Goal: Transaction & Acquisition: Purchase product/service

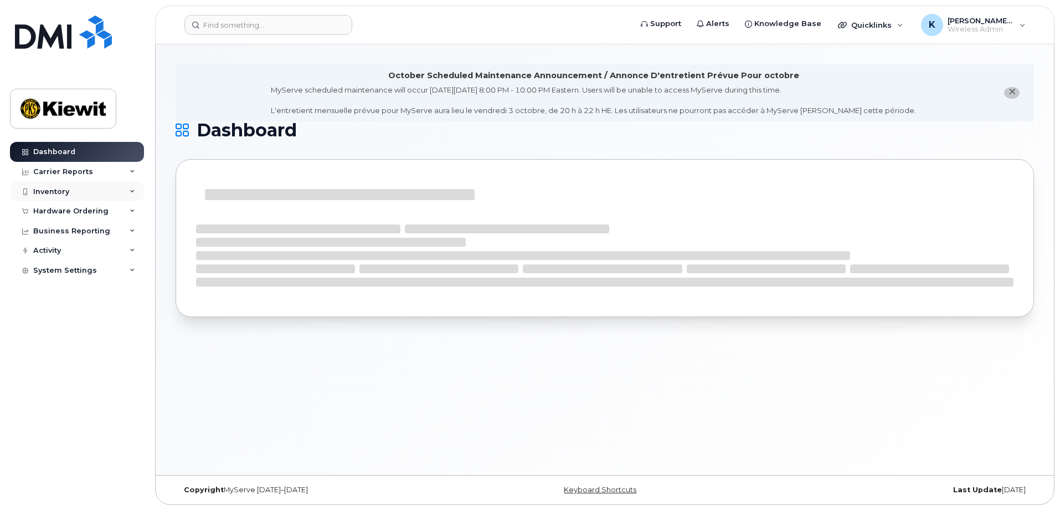
click at [98, 200] on div "Inventory" at bounding box center [77, 192] width 134 height 20
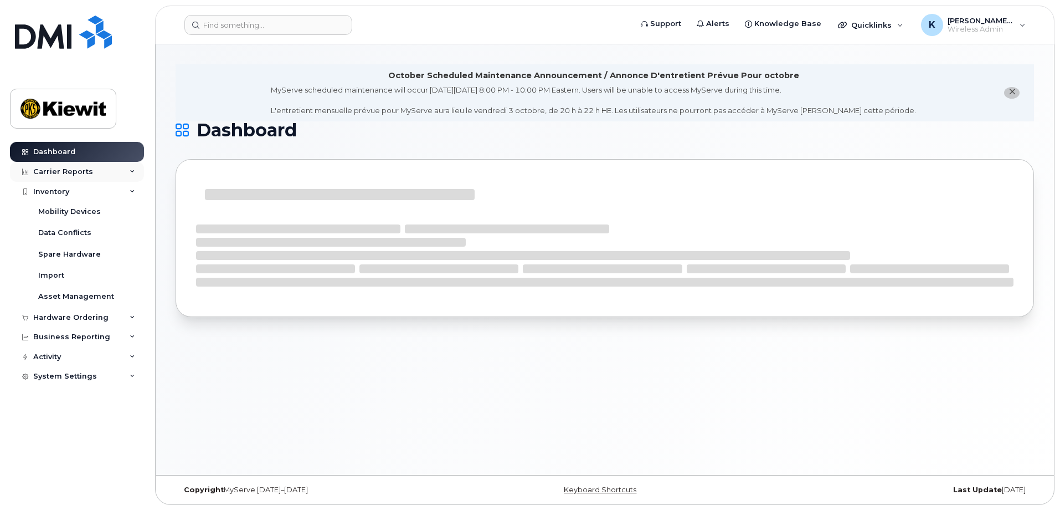
drag, startPoint x: 82, startPoint y: 173, endPoint x: 84, endPoint y: 179, distance: 5.8
click at [83, 175] on div "Carrier Reports" at bounding box center [63, 171] width 60 height 9
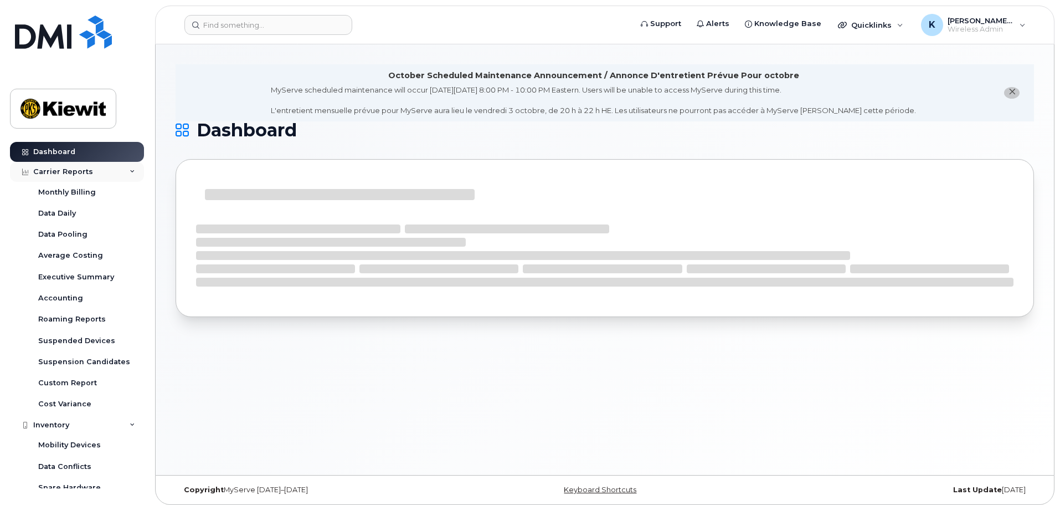
click at [82, 171] on div "Carrier Reports" at bounding box center [63, 171] width 60 height 9
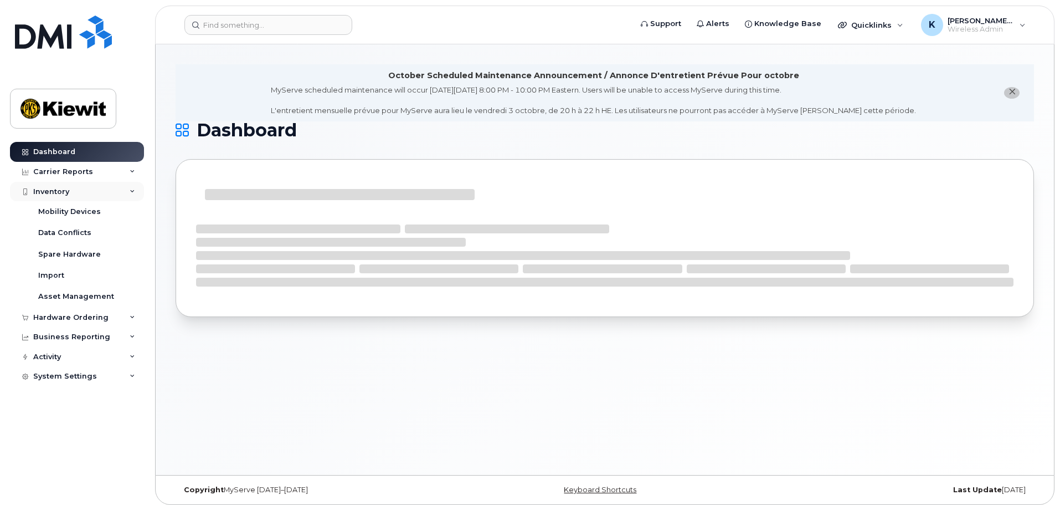
click at [84, 189] on div "Inventory" at bounding box center [77, 192] width 134 height 20
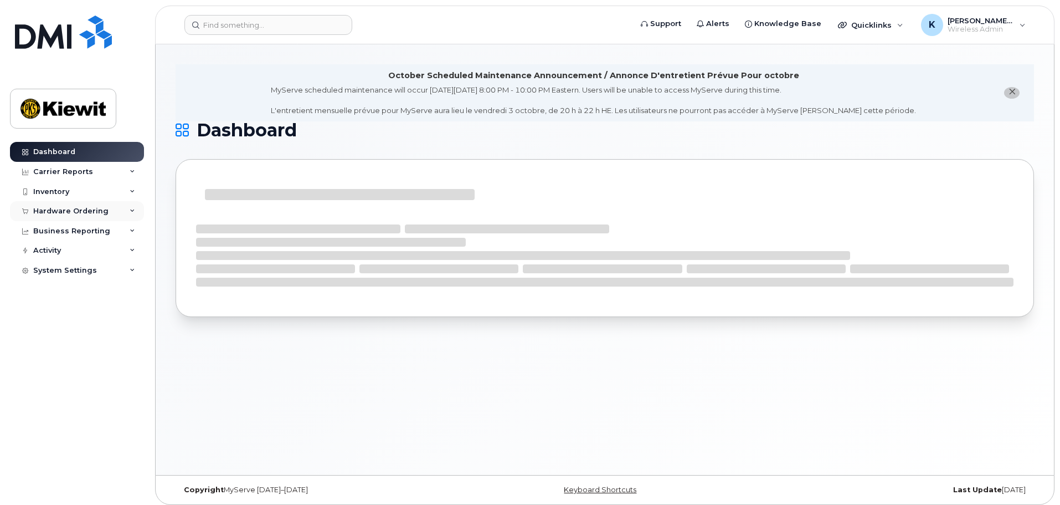
click at [81, 210] on div "Hardware Ordering" at bounding box center [70, 211] width 75 height 9
click at [57, 247] on link "Orders" at bounding box center [86, 252] width 115 height 21
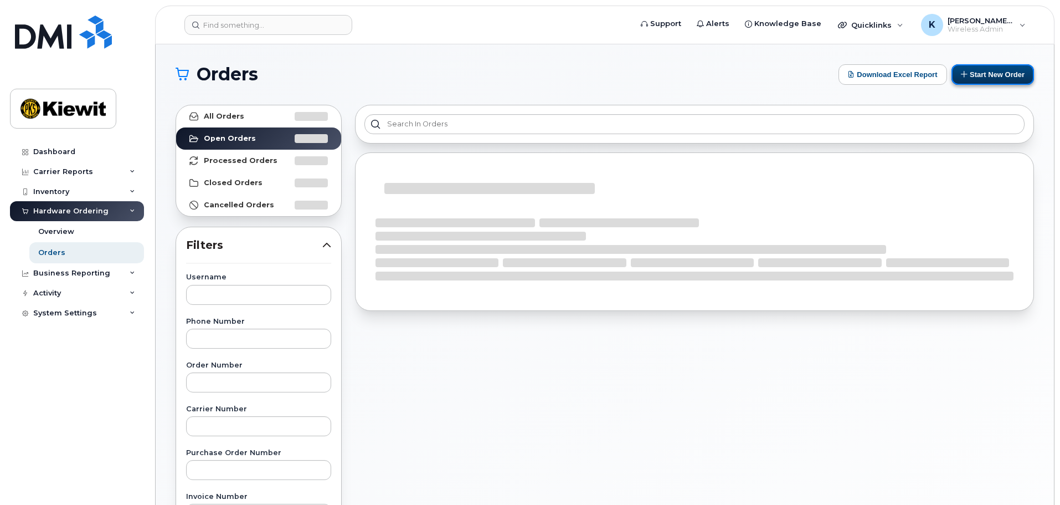
click at [984, 69] on button "Start New Order" at bounding box center [993, 74] width 83 height 20
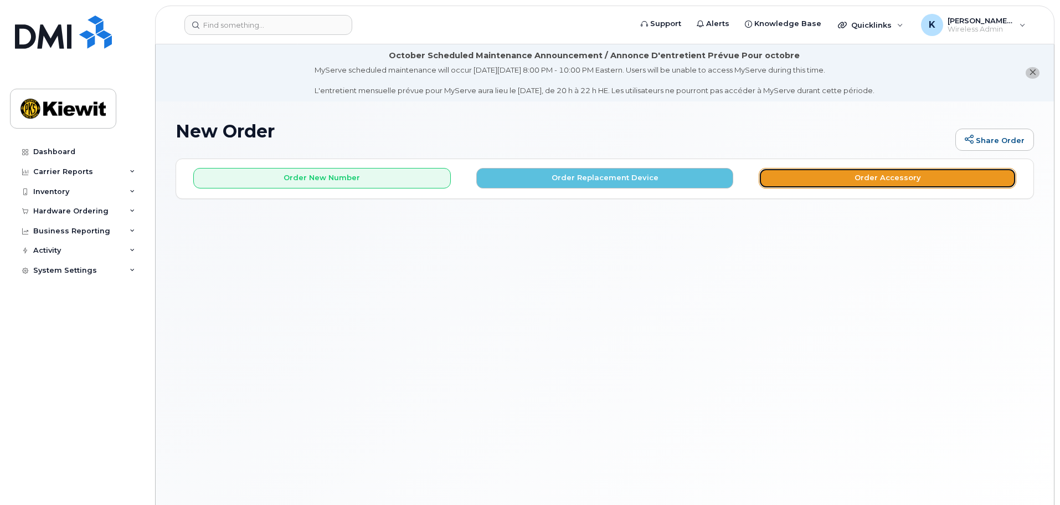
click at [894, 173] on button "Order Accessory" at bounding box center [888, 178] width 258 height 20
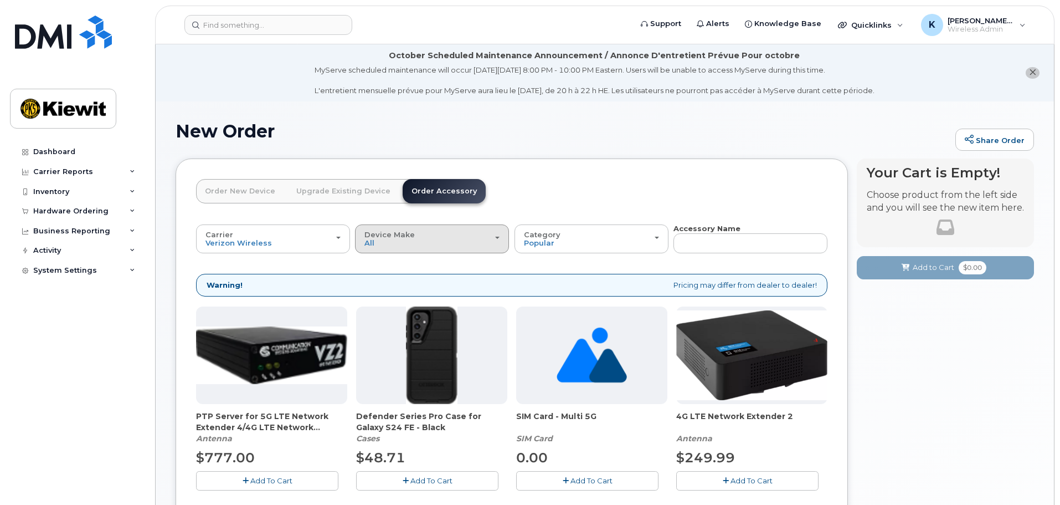
click at [381, 240] on div "Device Make All Android iPhone Tablet" at bounding box center [431, 238] width 135 height 17
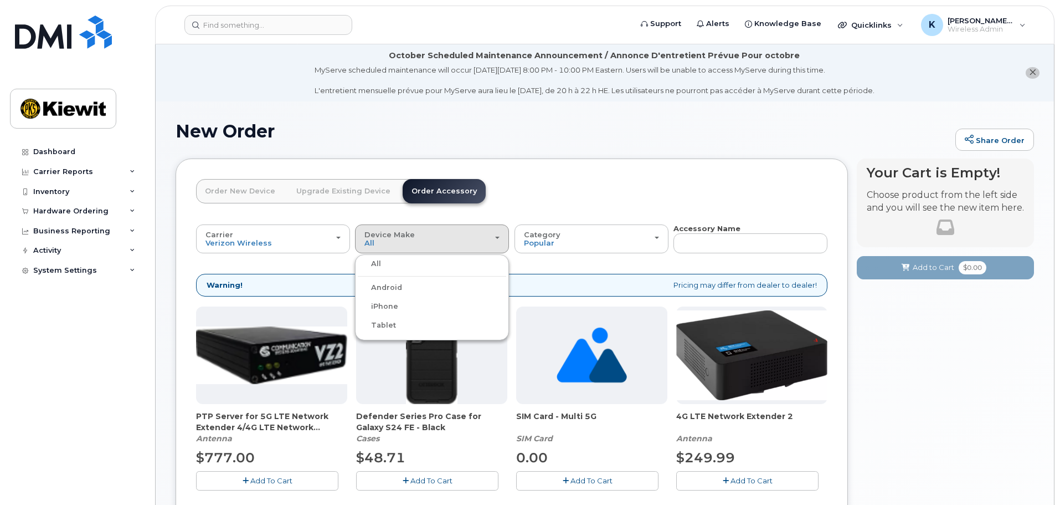
click at [387, 320] on label "Tablet" at bounding box center [377, 325] width 38 height 13
click at [0, 0] on input "Tablet" at bounding box center [0, 0] width 0 height 0
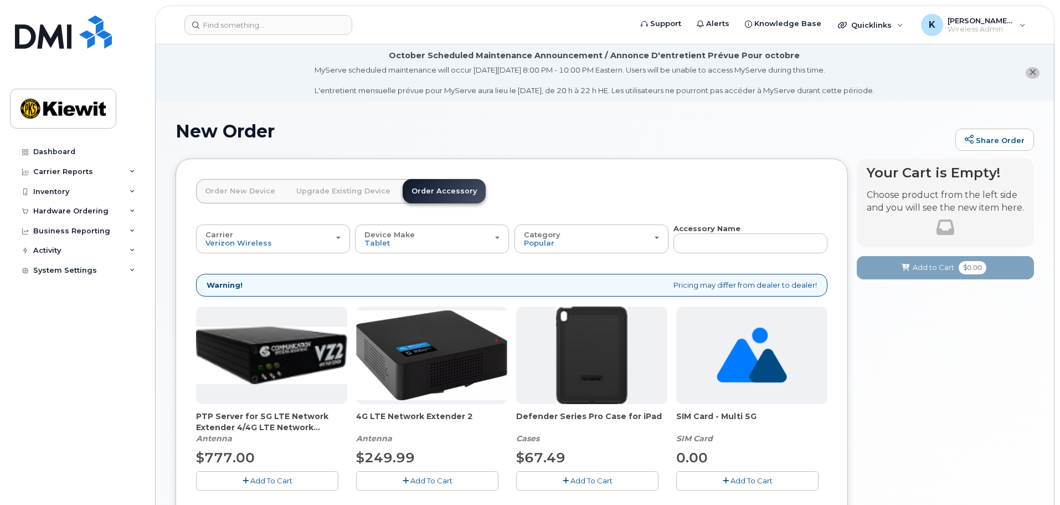
click at [329, 189] on link "Upgrade Existing Device" at bounding box center [343, 191] width 112 height 24
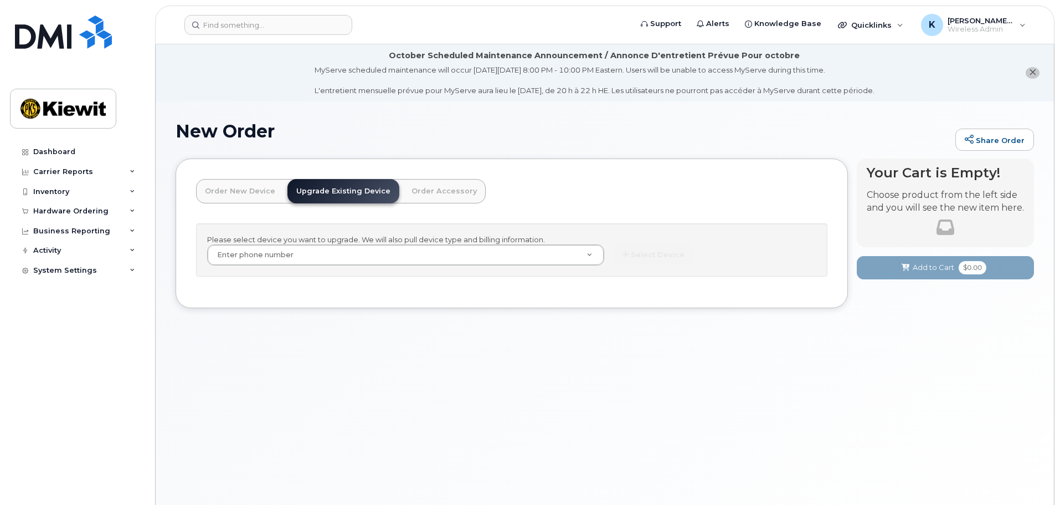
click at [260, 198] on link "Order New Device" at bounding box center [240, 191] width 88 height 24
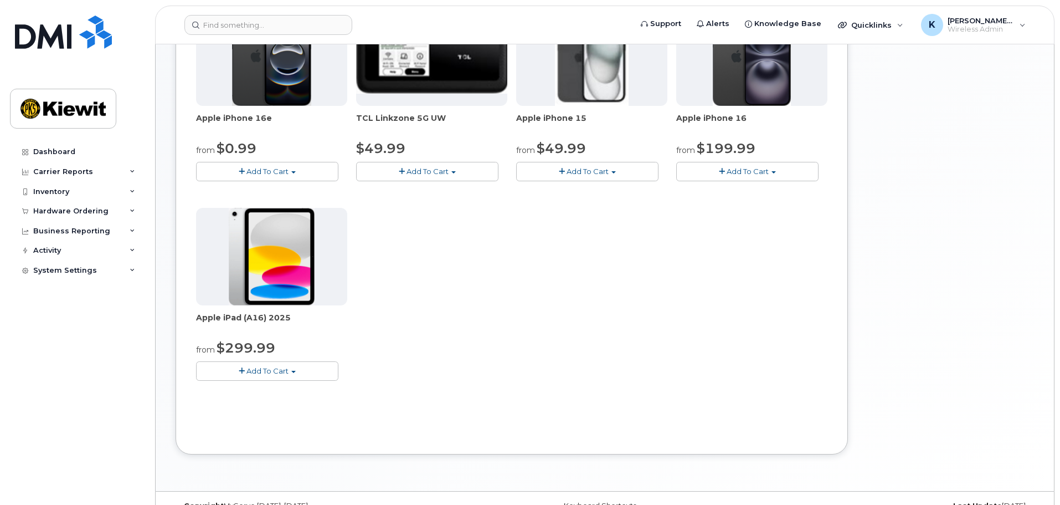
scroll to position [277, 0]
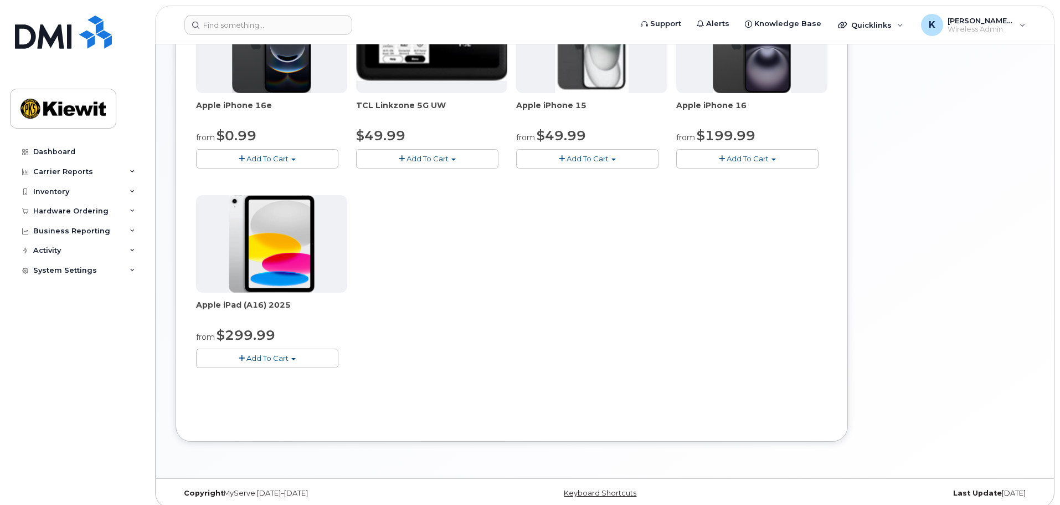
click at [261, 331] on span "$299.99" at bounding box center [246, 335] width 59 height 16
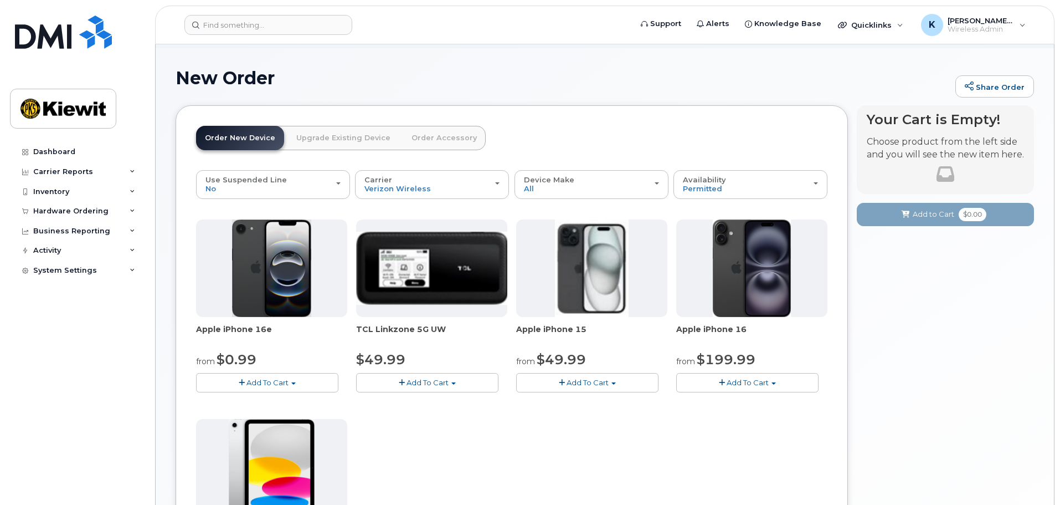
scroll to position [55, 0]
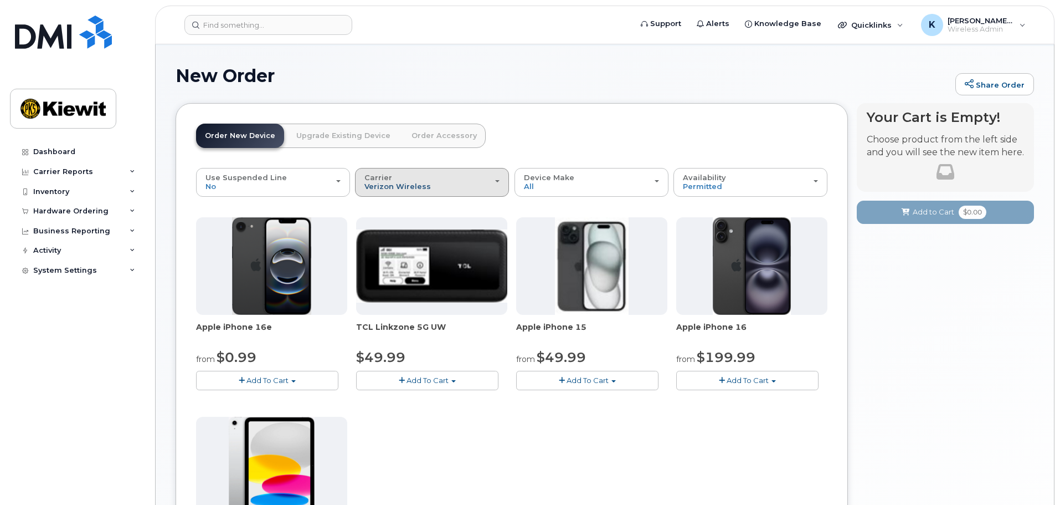
click at [410, 186] on span "Verizon Wireless" at bounding box center [397, 186] width 66 height 9
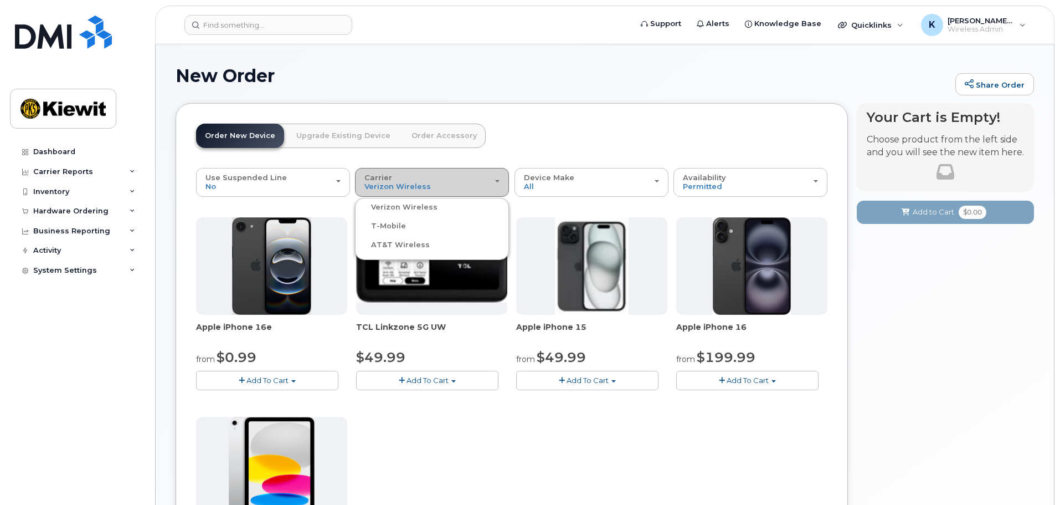
click at [422, 177] on div "Carrier Verizon Wireless T-Mobile AT&T Wireless" at bounding box center [431, 181] width 135 height 17
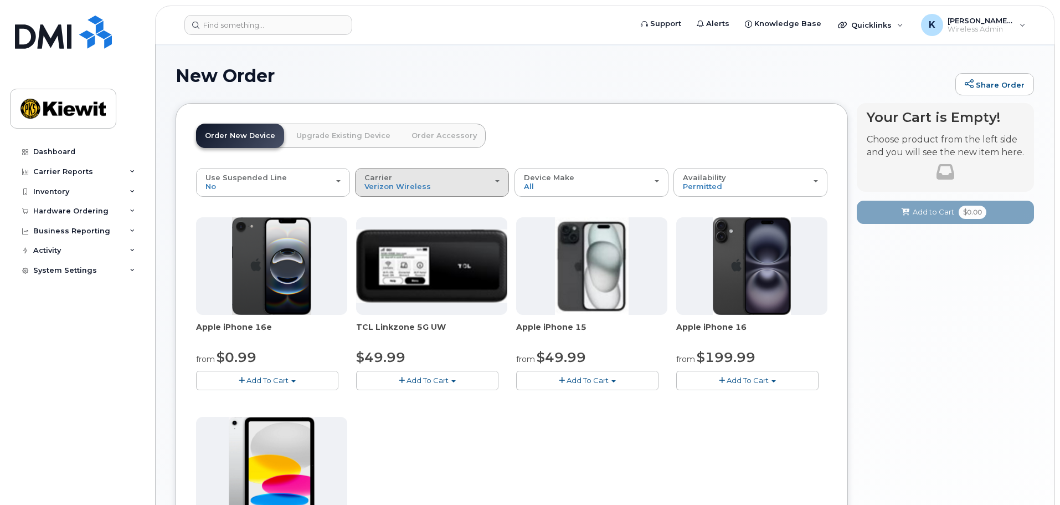
click at [414, 192] on button "Carrier Verizon Wireless T-Mobile AT&T Wireless" at bounding box center [432, 182] width 154 height 29
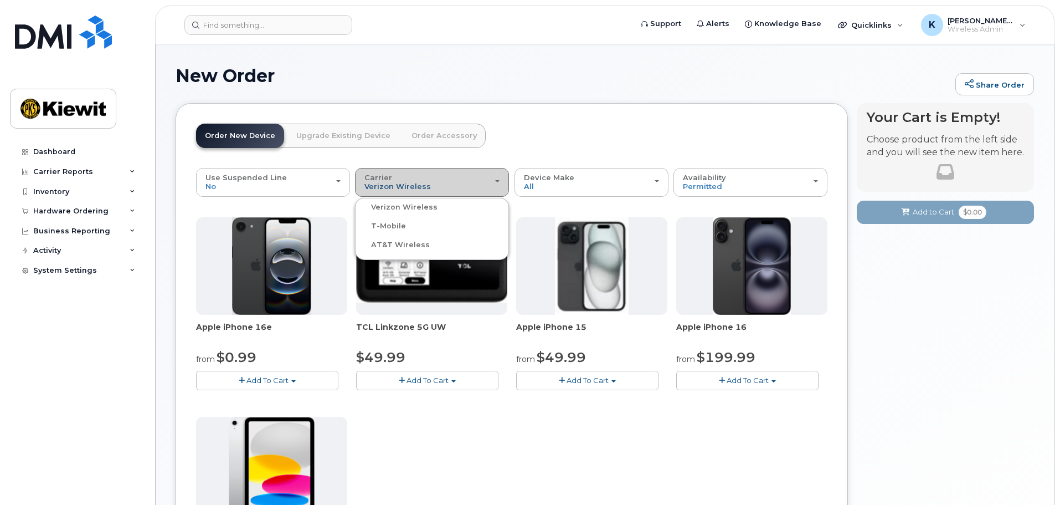
click at [420, 182] on span "Verizon Wireless" at bounding box center [397, 186] width 66 height 9
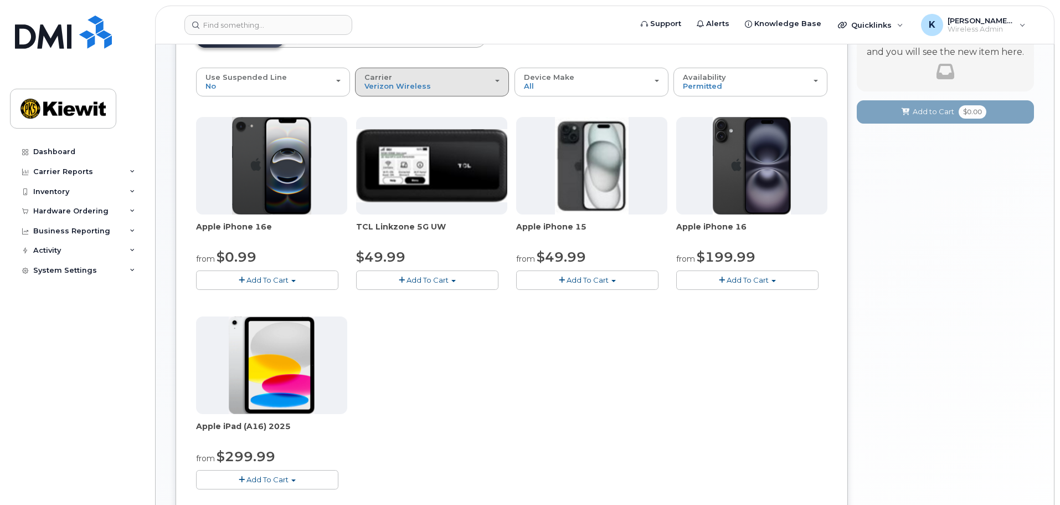
scroll to position [277, 0]
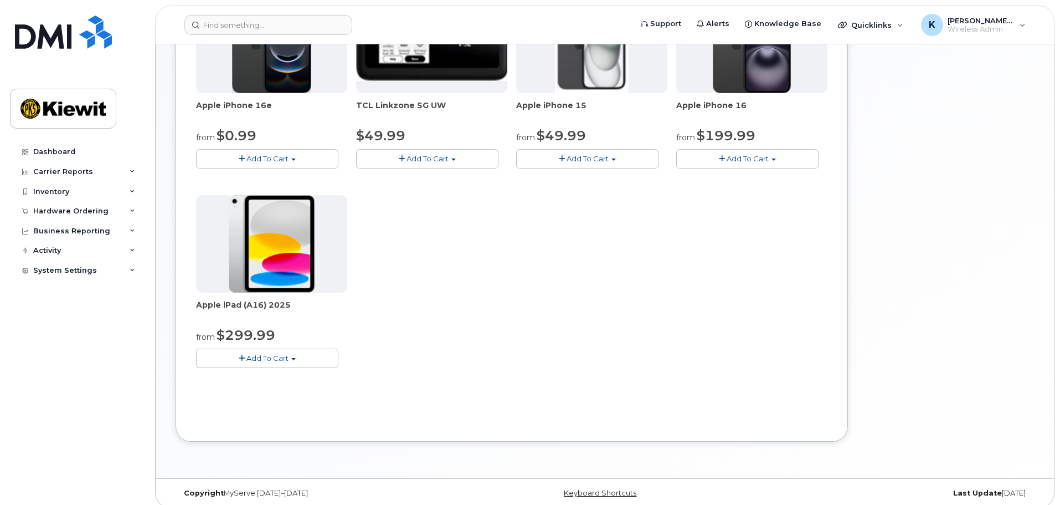
click at [287, 353] on button "Add To Cart" at bounding box center [267, 357] width 142 height 19
click at [291, 380] on link "$299.99 - 2 Year Activation (128GB)" at bounding box center [275, 379] width 153 height 14
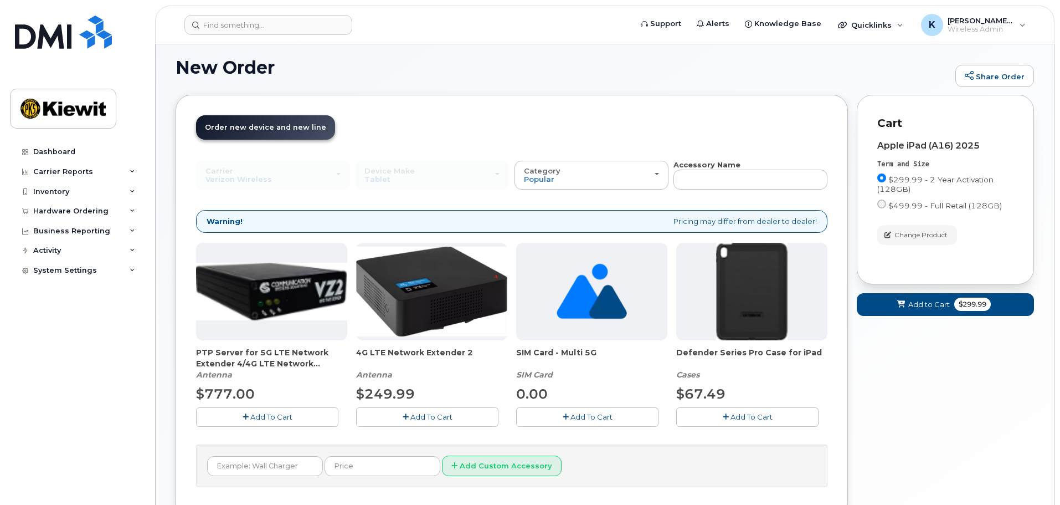
scroll to position [150, 0]
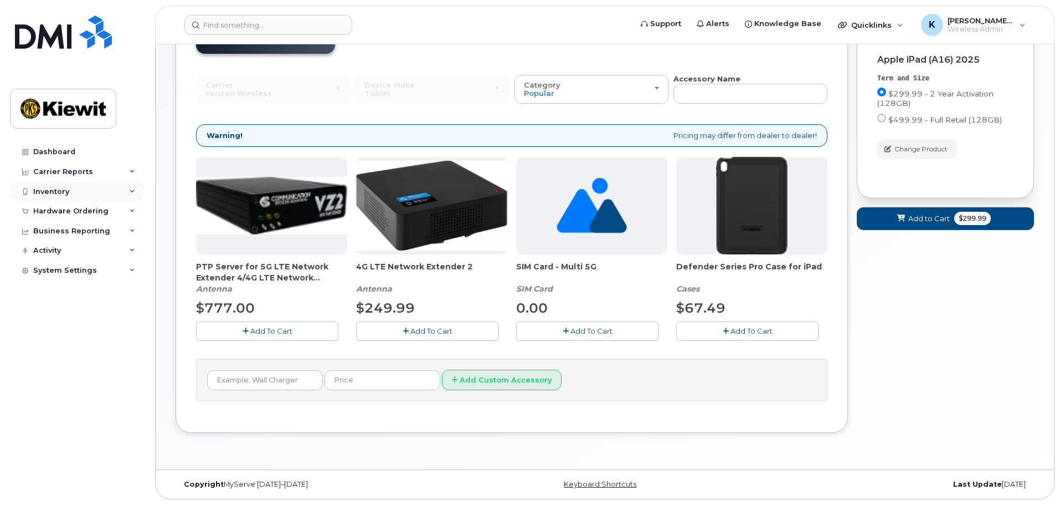
click at [125, 192] on div "Inventory" at bounding box center [77, 192] width 134 height 20
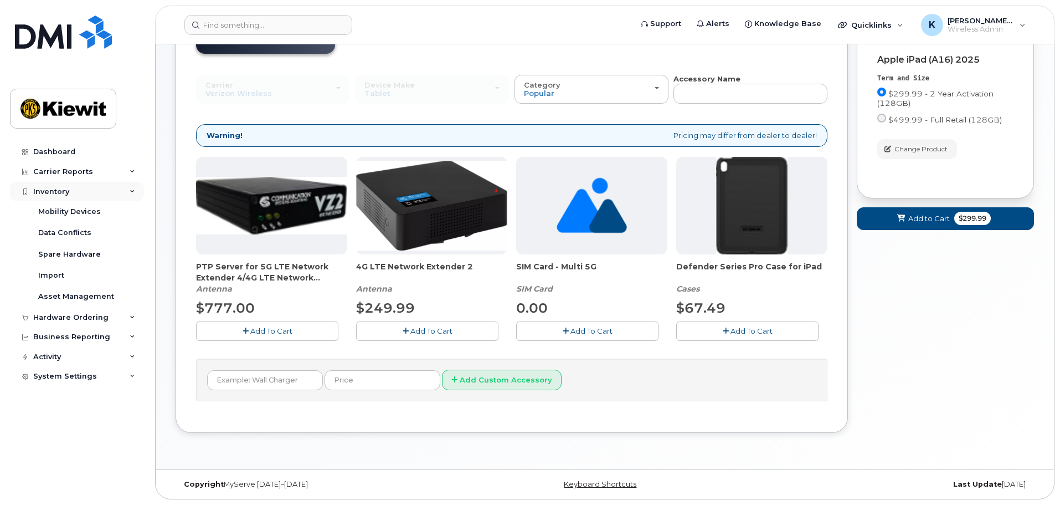
click at [125, 191] on div "Inventory" at bounding box center [77, 192] width 134 height 20
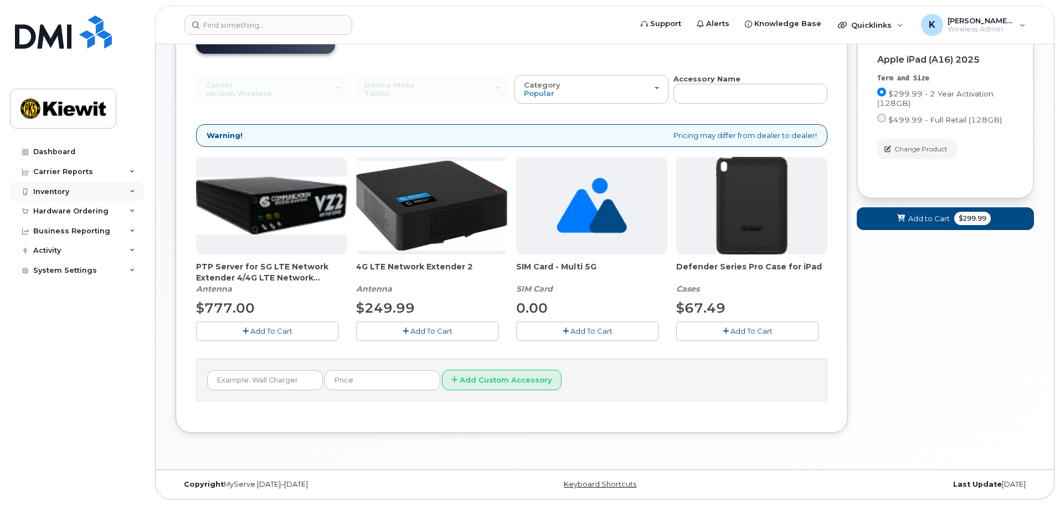
click at [120, 194] on div "Inventory" at bounding box center [77, 192] width 134 height 20
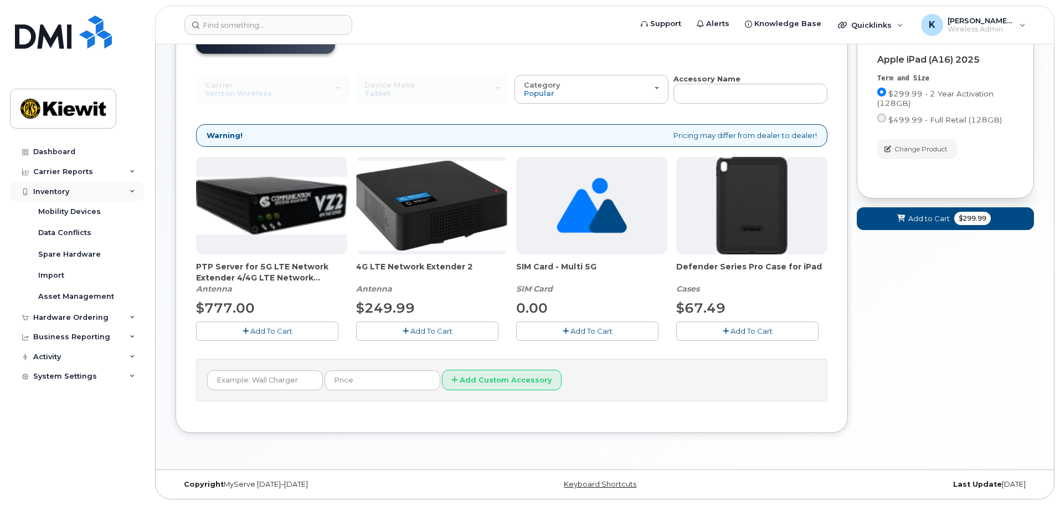
click at [120, 194] on div "Inventory" at bounding box center [77, 192] width 134 height 20
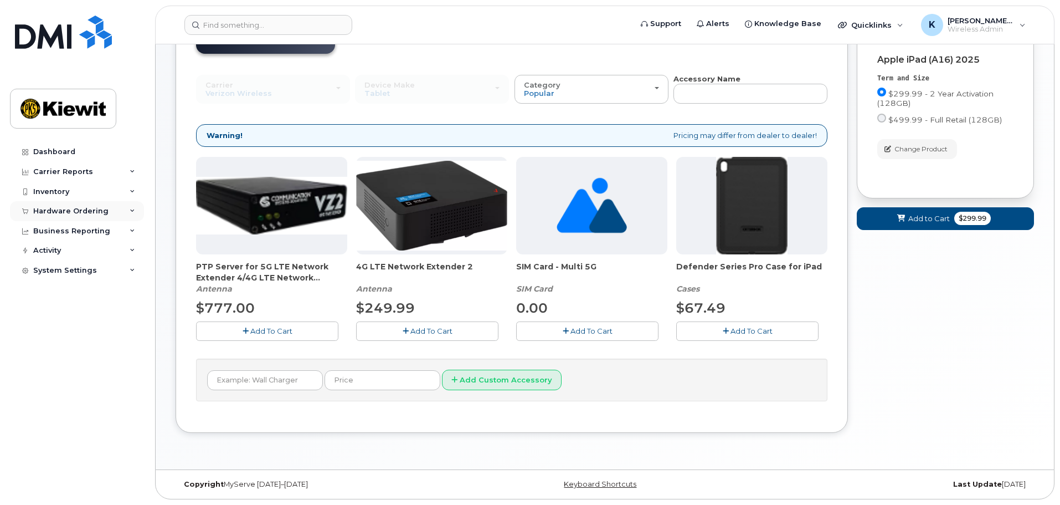
click at [115, 210] on div "Hardware Ordering" at bounding box center [77, 211] width 134 height 20
click at [114, 211] on div "Hardware Ordering" at bounding box center [77, 211] width 134 height 20
click at [109, 230] on div "Business Reporting" at bounding box center [77, 231] width 134 height 20
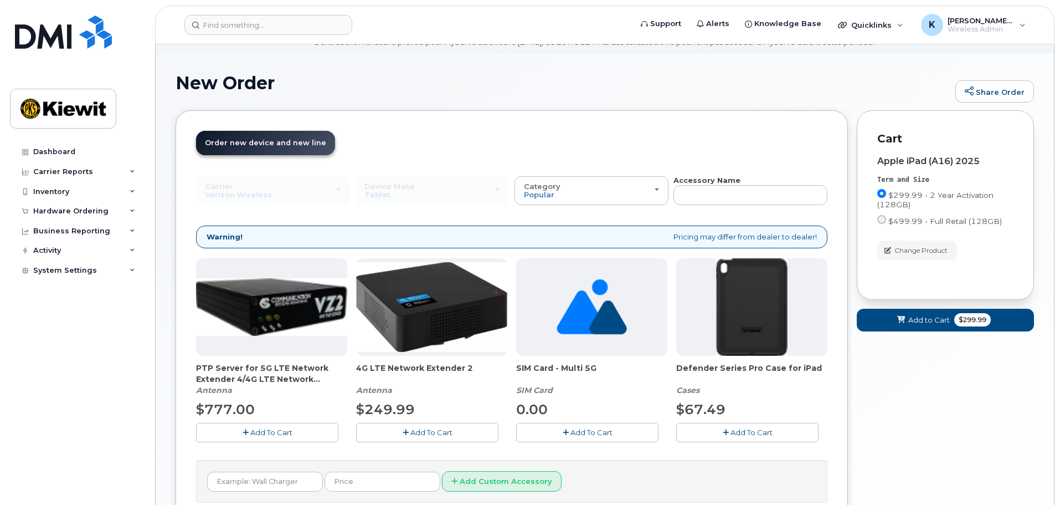
scroll to position [111, 0]
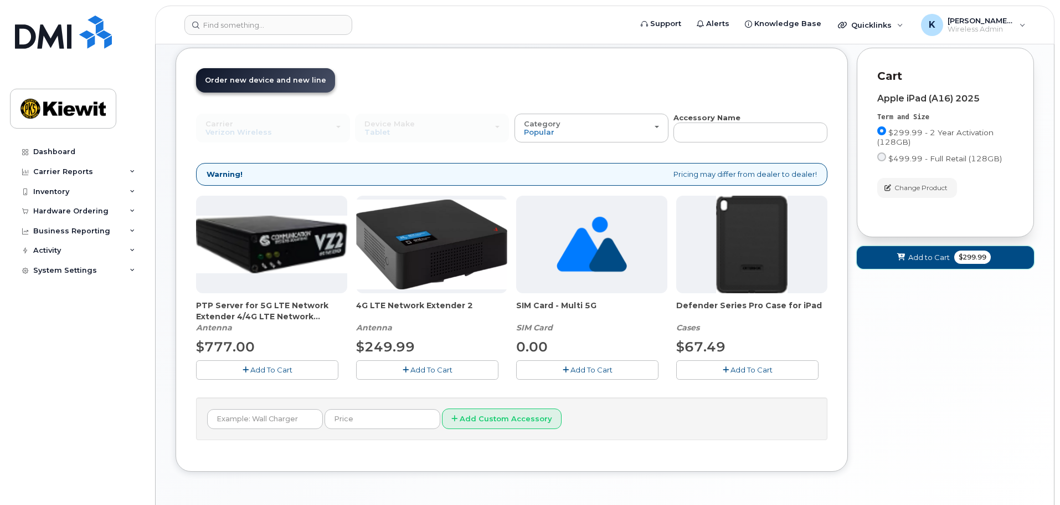
click at [968, 261] on span "$299.99" at bounding box center [972, 256] width 37 height 13
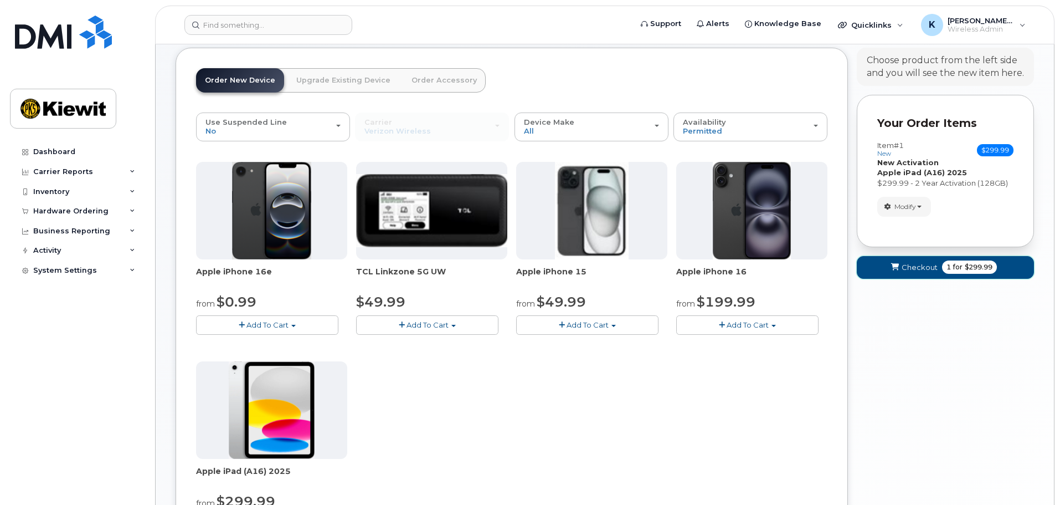
click at [937, 268] on button "Checkout 1 for $299.99" at bounding box center [945, 267] width 177 height 23
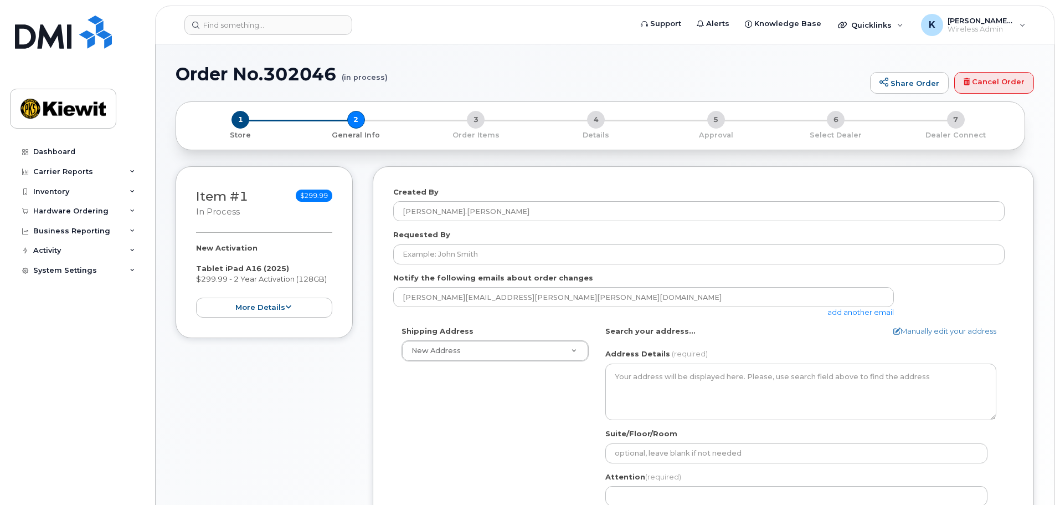
select select
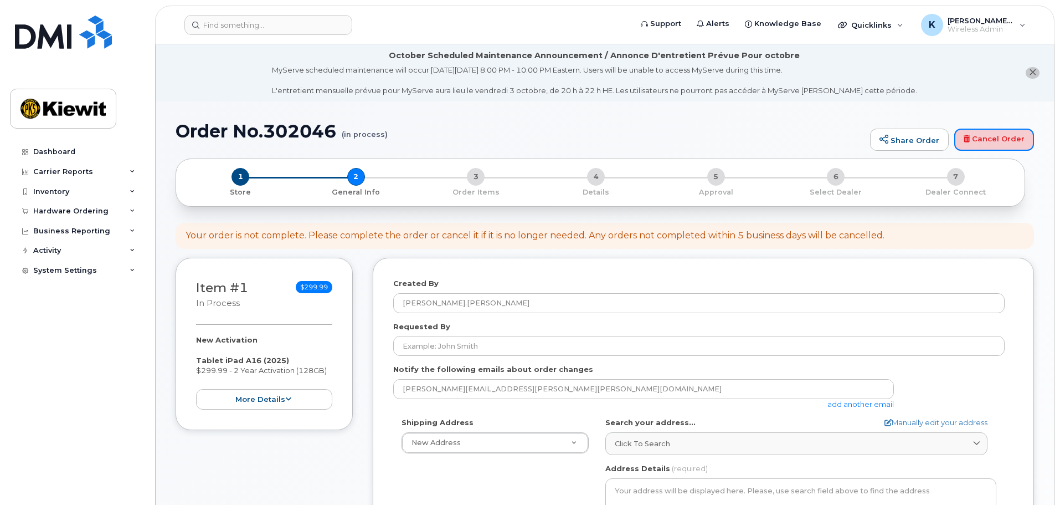
click at [1009, 140] on link "Cancel Order" at bounding box center [994, 140] width 80 height 22
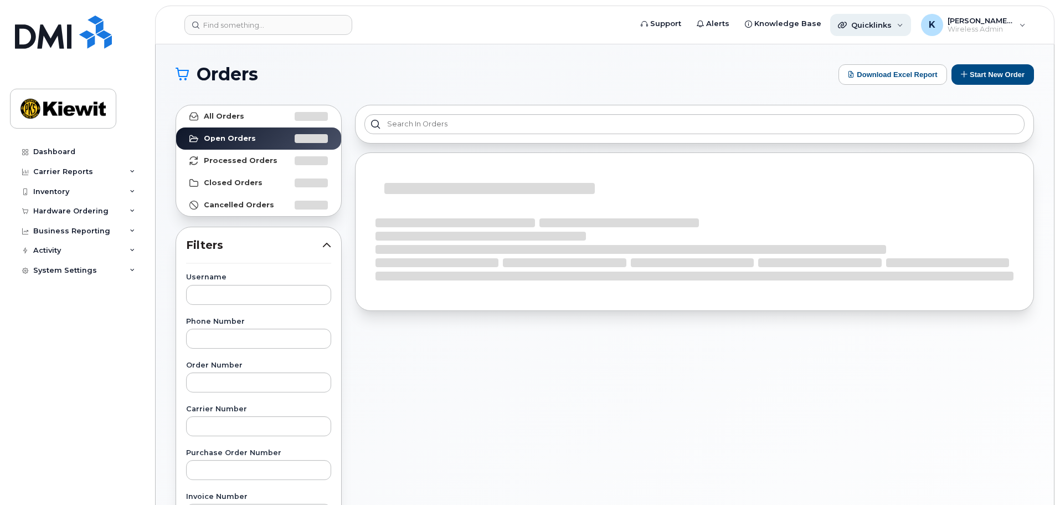
click at [870, 25] on span "Quicklinks" at bounding box center [871, 24] width 40 height 9
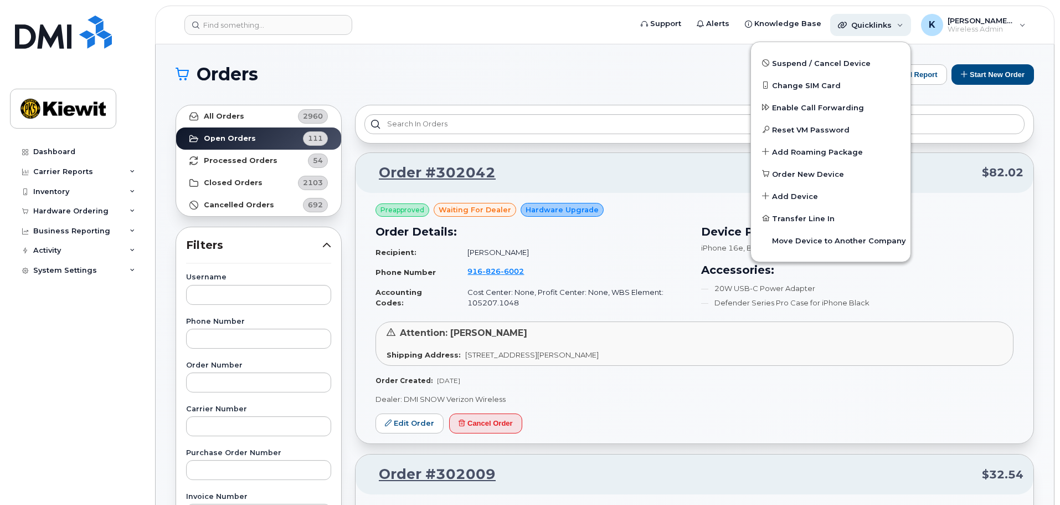
click at [870, 25] on span "Quicklinks" at bounding box center [871, 24] width 40 height 9
